Goal: Obtain resource: Download file/media

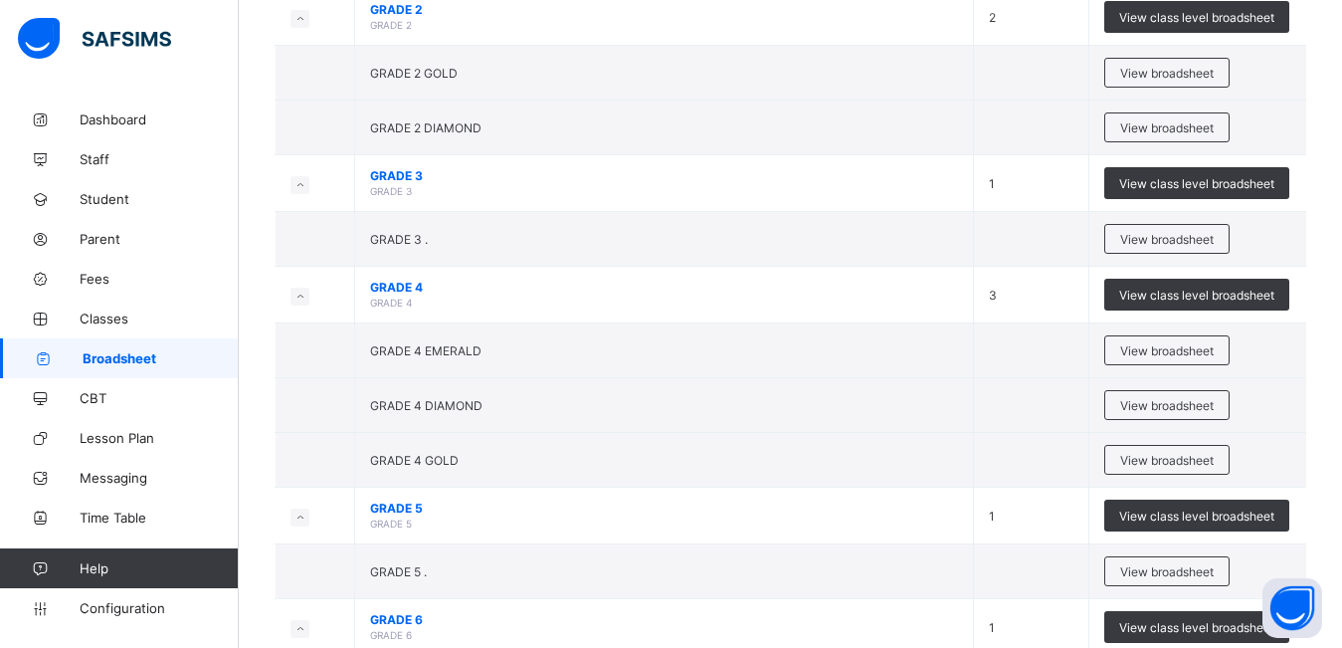
scroll to position [433, 0]
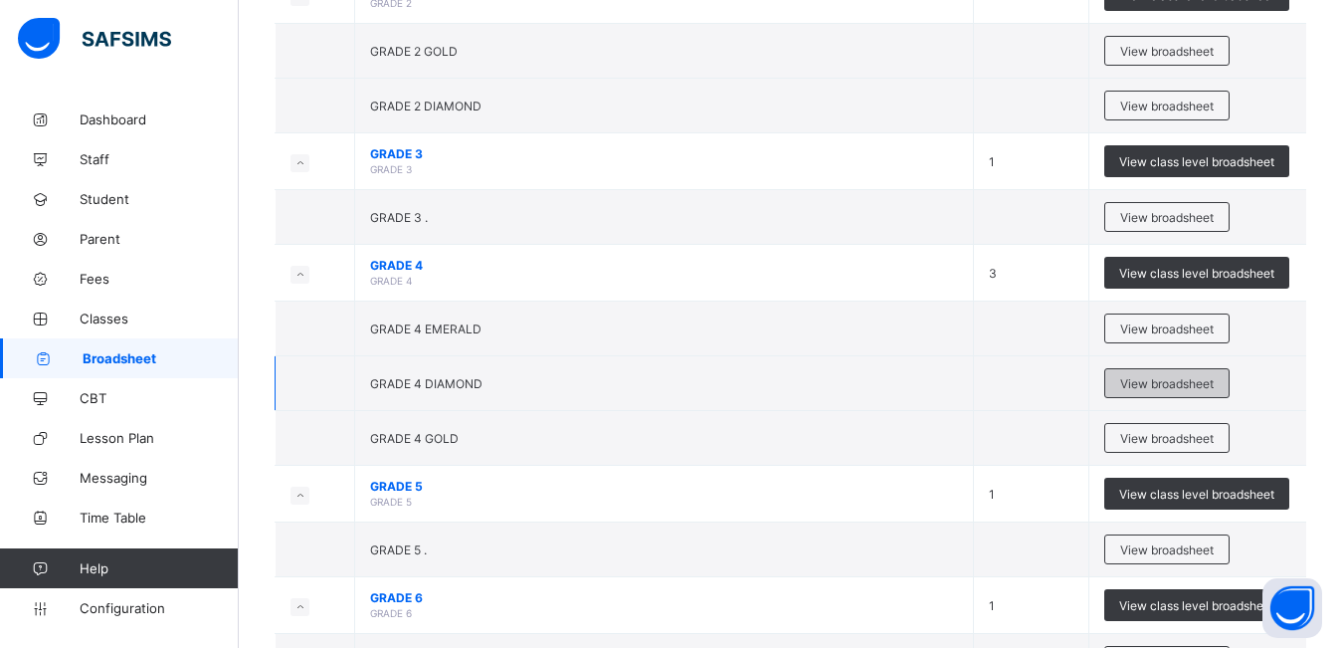
click at [1157, 394] on div "View broadsheet" at bounding box center [1167, 383] width 125 height 30
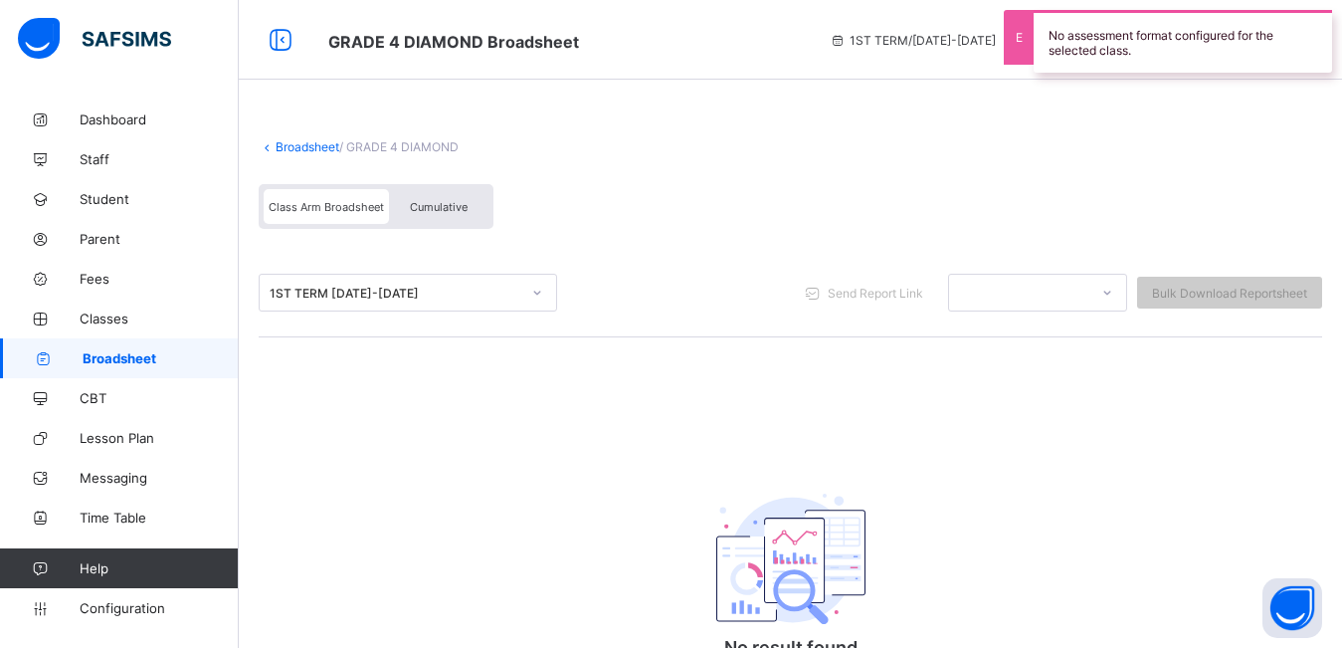
click at [447, 196] on div "Cumulative" at bounding box center [439, 206] width 100 height 35
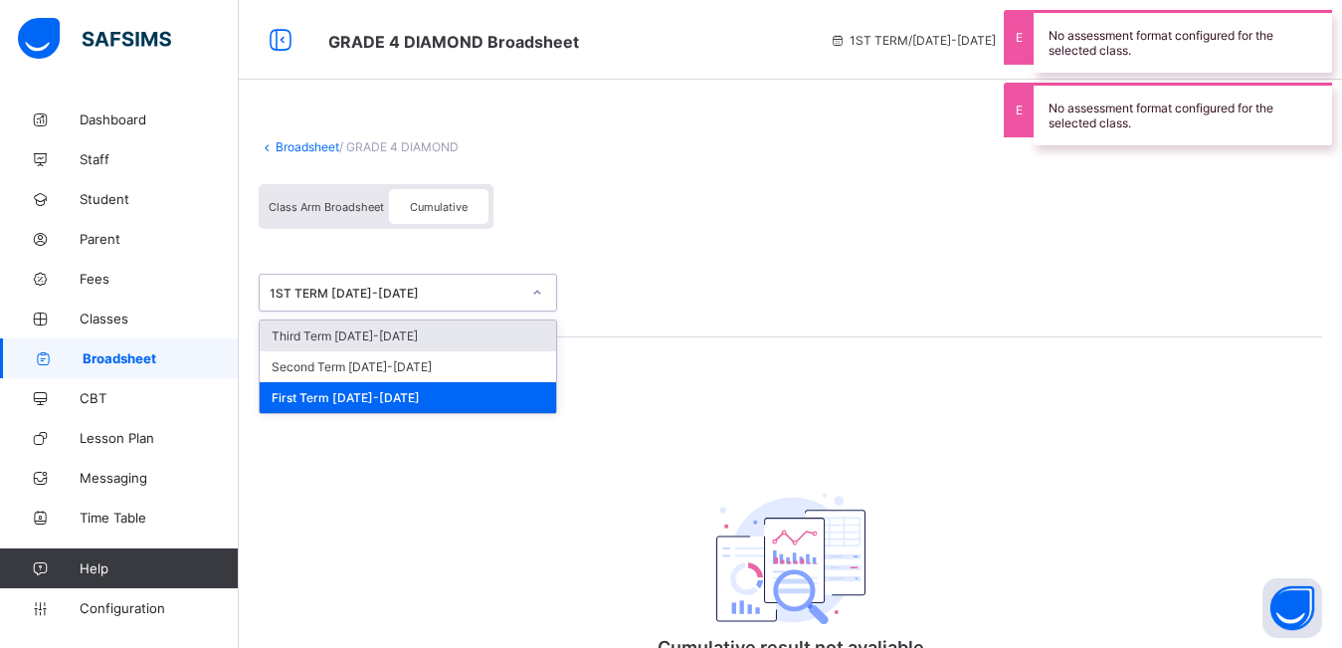
click at [390, 302] on div "1ST TERM 2024-2025" at bounding box center [389, 293] width 259 height 28
click at [390, 336] on div "Third Term 2024-2025" at bounding box center [408, 335] width 297 height 31
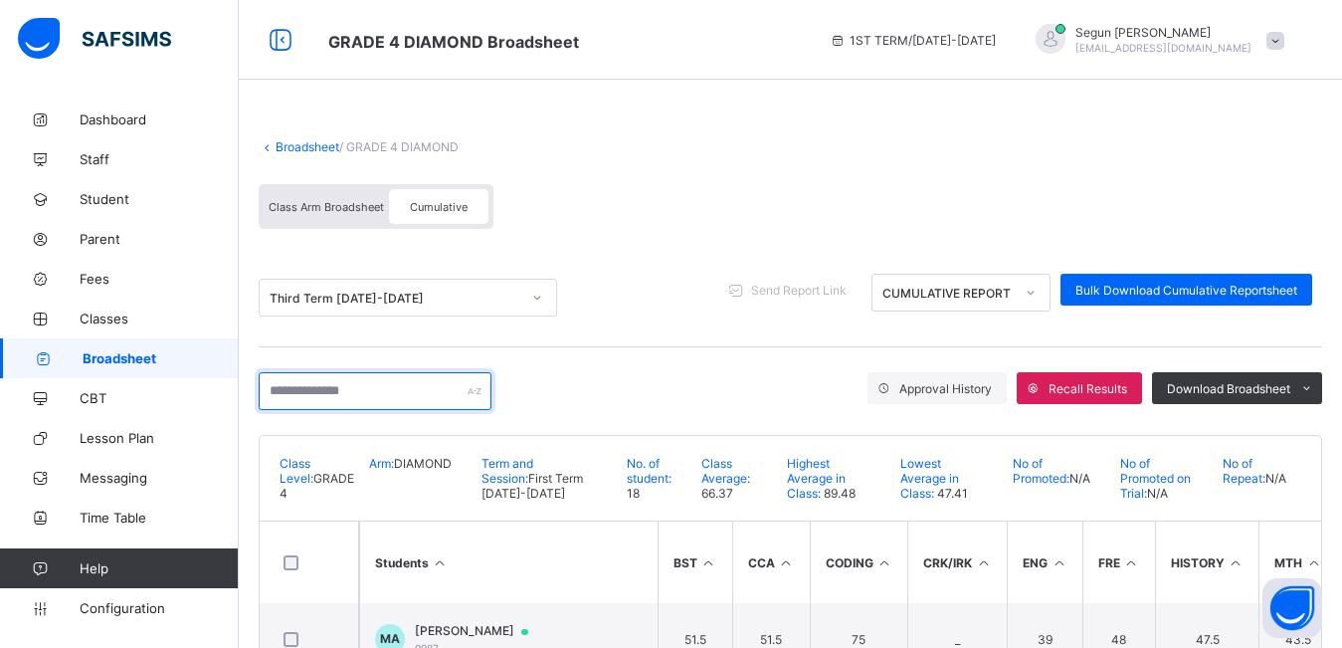
click at [351, 383] on input "text" at bounding box center [375, 391] width 233 height 38
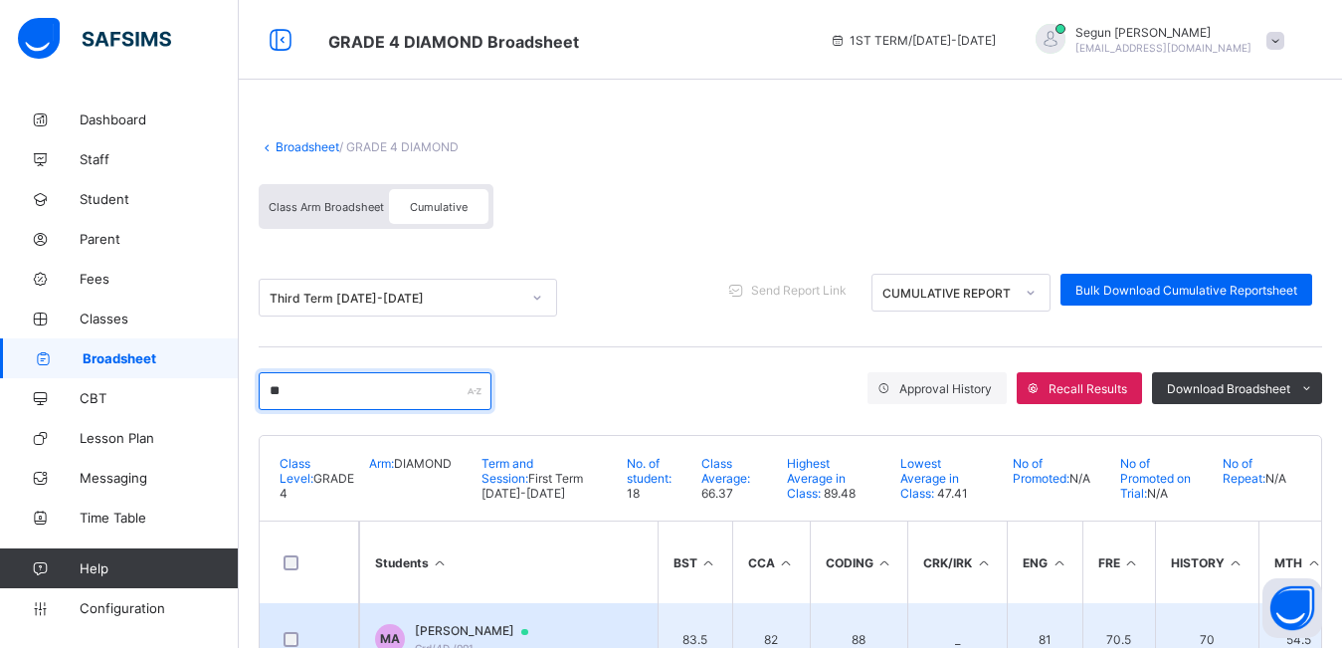
type input "**"
click at [466, 621] on td "MA Mohammed Adeleye Grd/4D /001" at bounding box center [508, 639] width 299 height 72
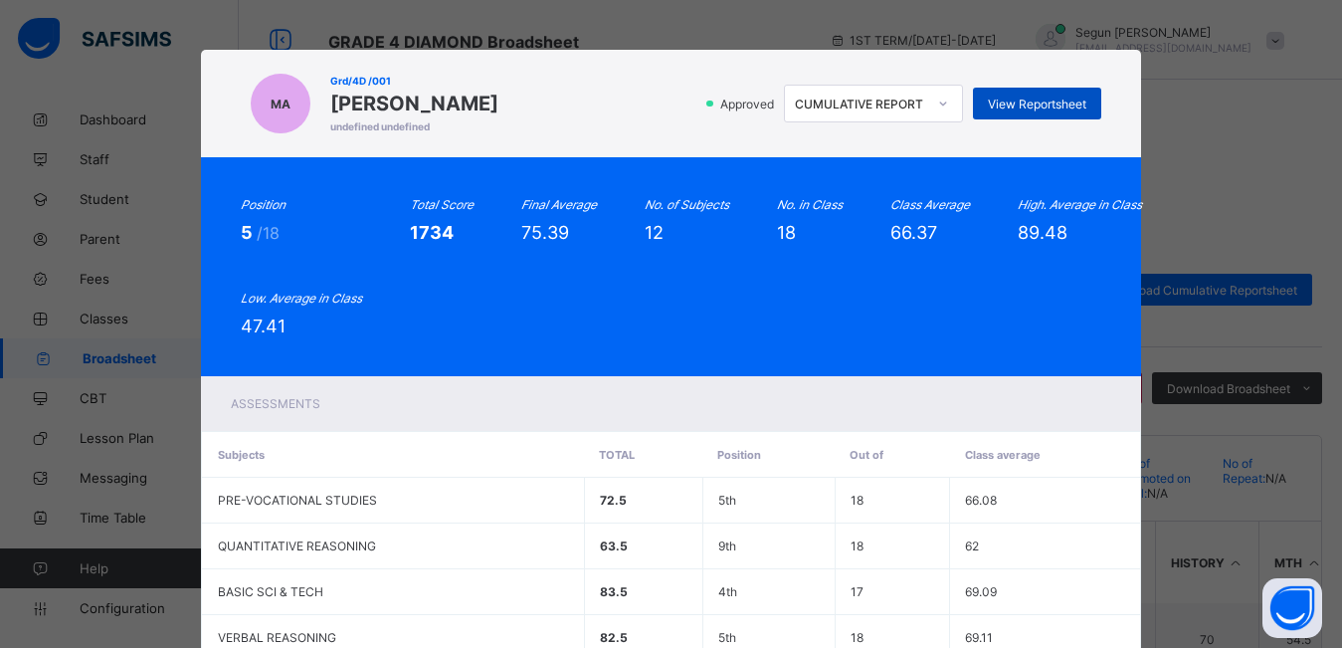
click at [1025, 107] on span "View Reportsheet" at bounding box center [1037, 104] width 99 height 15
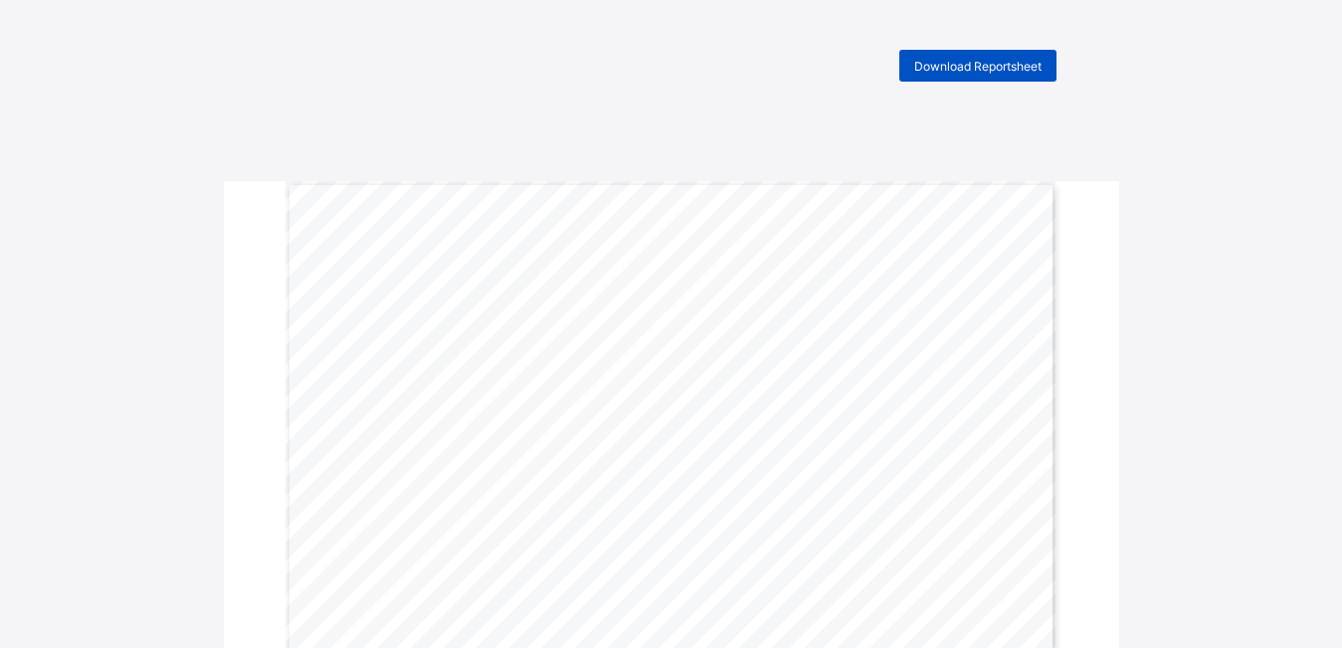
click at [1008, 72] on span "Download Reportsheet" at bounding box center [978, 66] width 127 height 15
